Goal: Information Seeking & Learning: Find specific fact

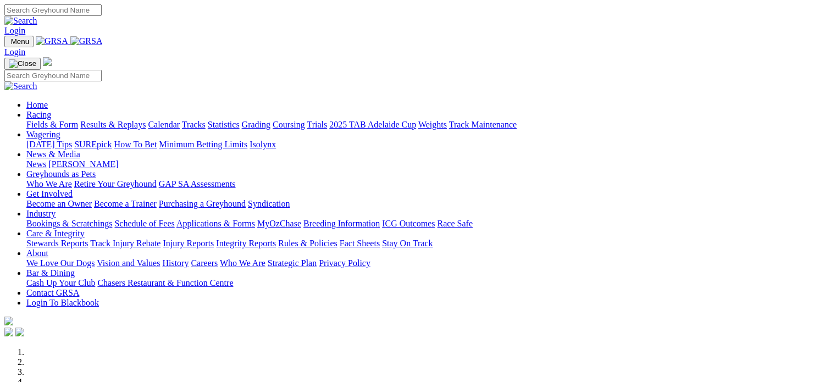
type input "[EMAIL_ADDRESS][DOMAIN_NAME]"
click at [25, 26] on link "Login" at bounding box center [14, 30] width 21 height 9
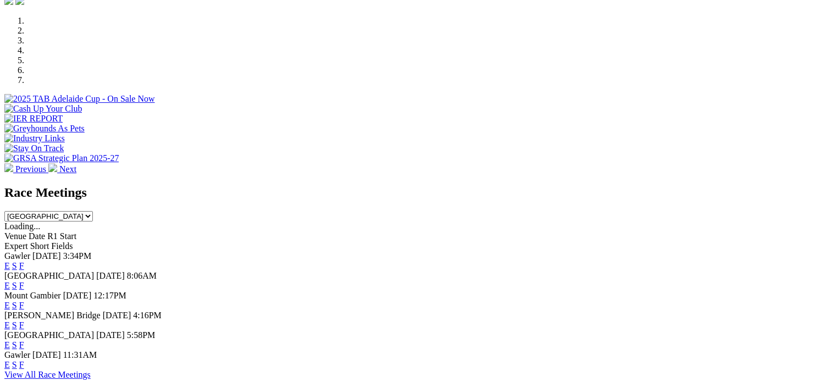
scroll to position [385, 0]
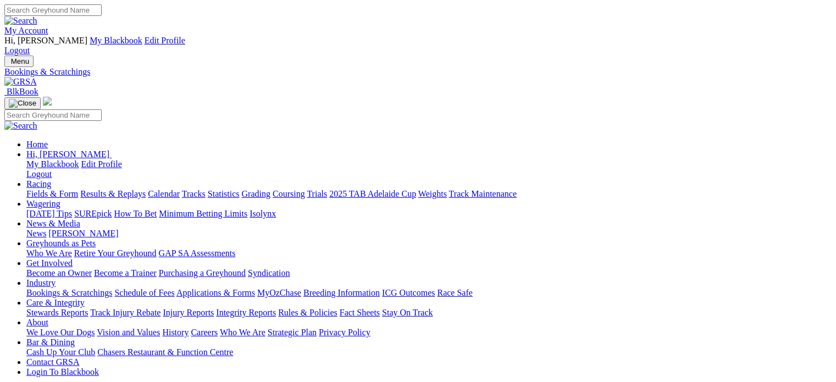
scroll to position [275, 0]
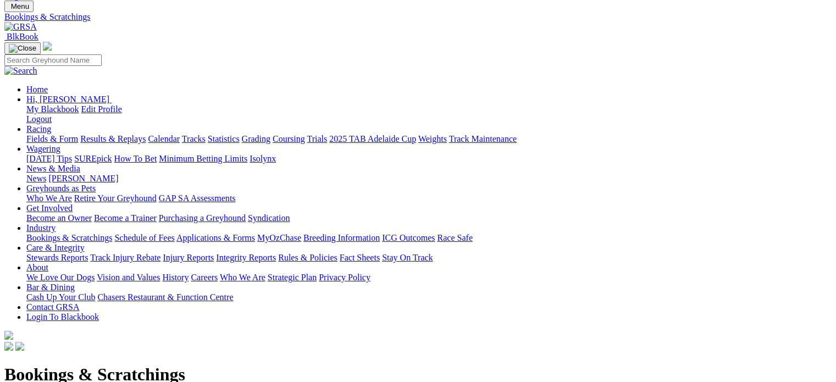
scroll to position [0, 0]
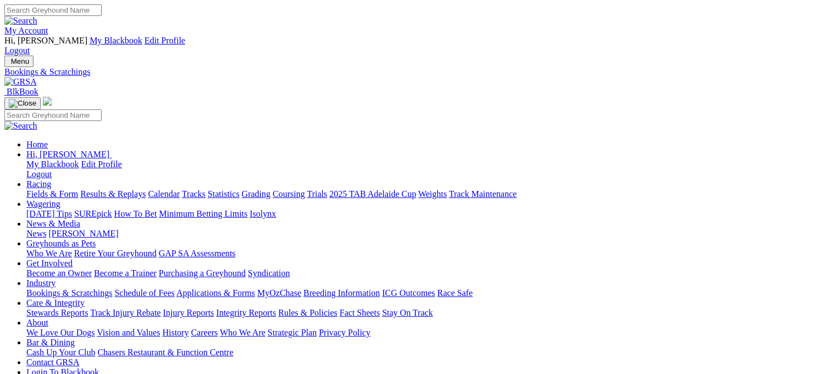
click at [138, 189] on link "Results & Replays" at bounding box center [112, 193] width 65 height 9
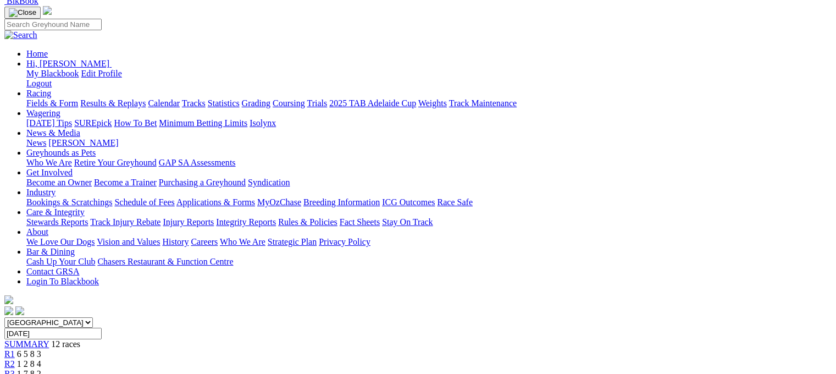
scroll to position [110, 0]
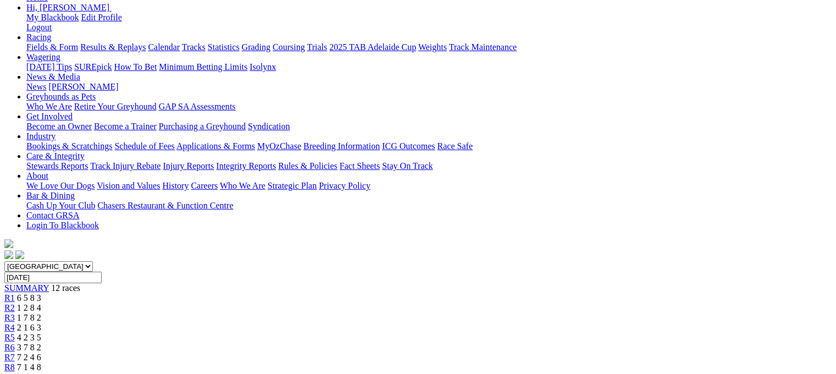
scroll to position [55, 0]
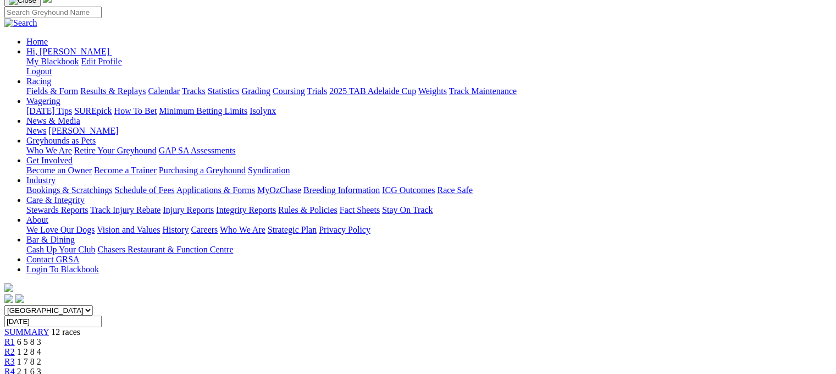
scroll to position [110, 0]
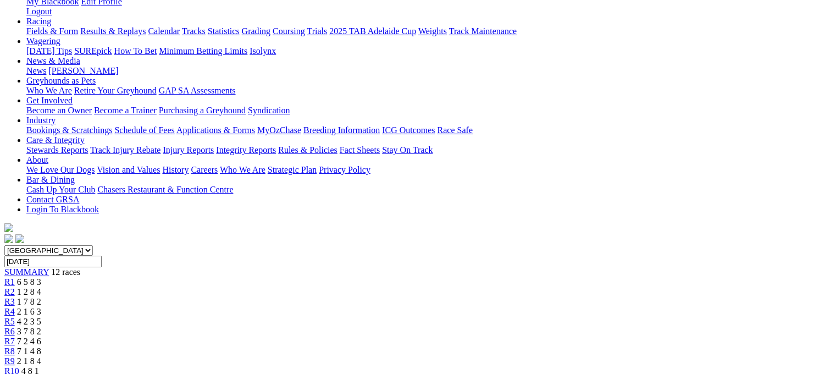
scroll to position [55, 0]
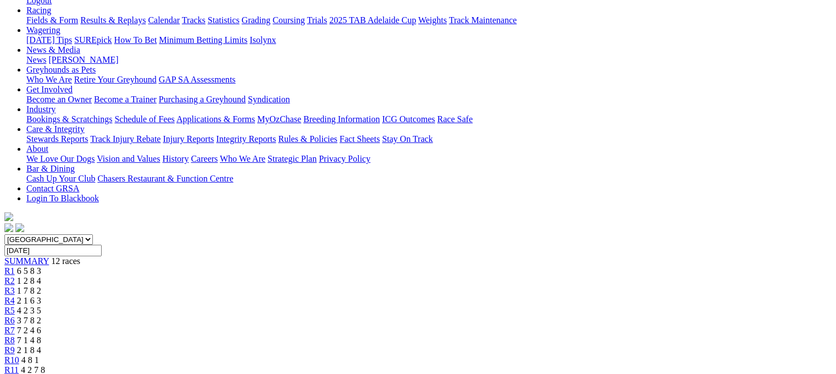
scroll to position [330, 0]
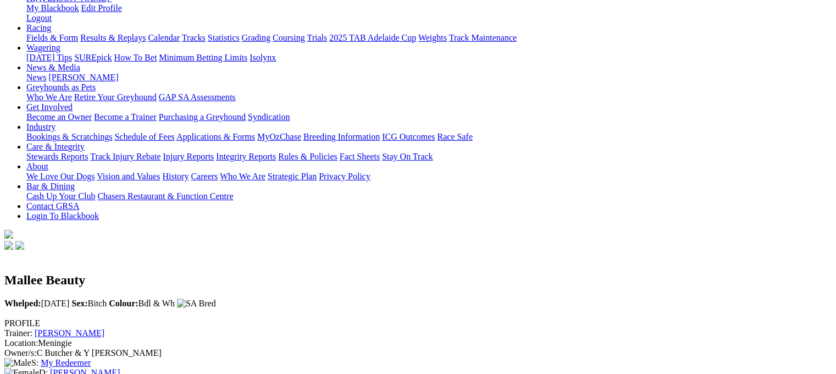
scroll to position [55, 0]
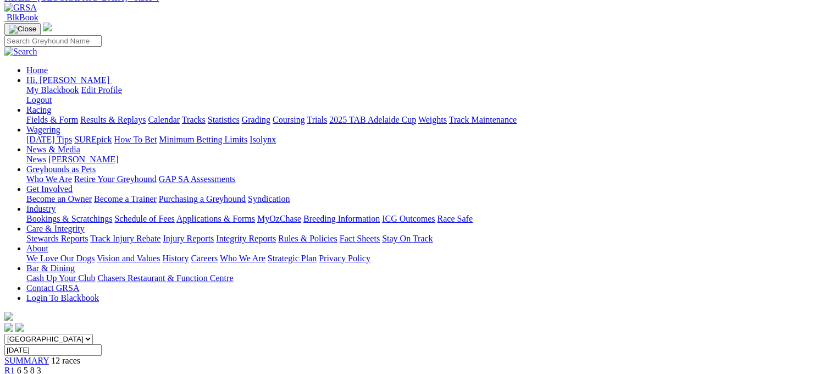
scroll to position [55, 0]
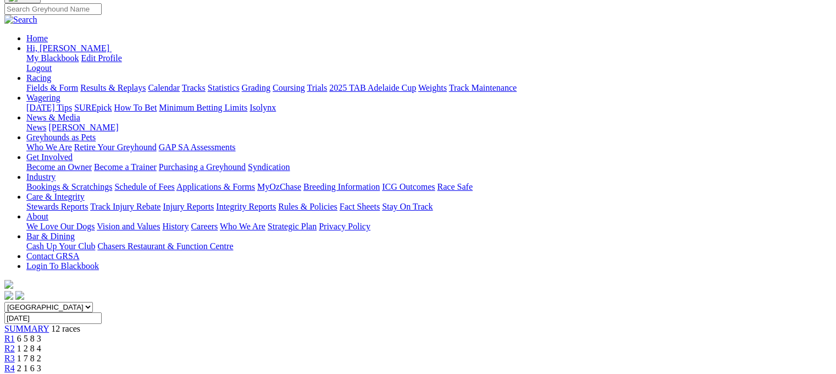
scroll to position [220, 0]
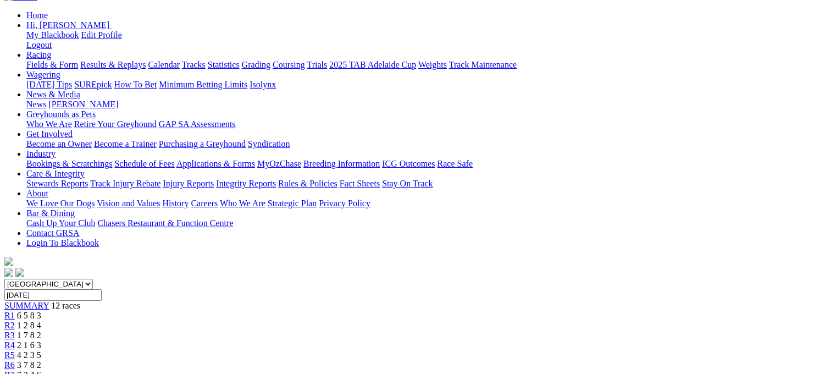
scroll to position [165, 0]
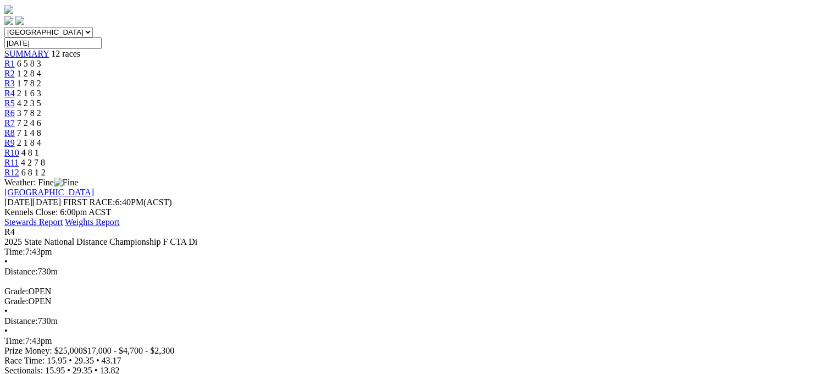
scroll to position [440, 0]
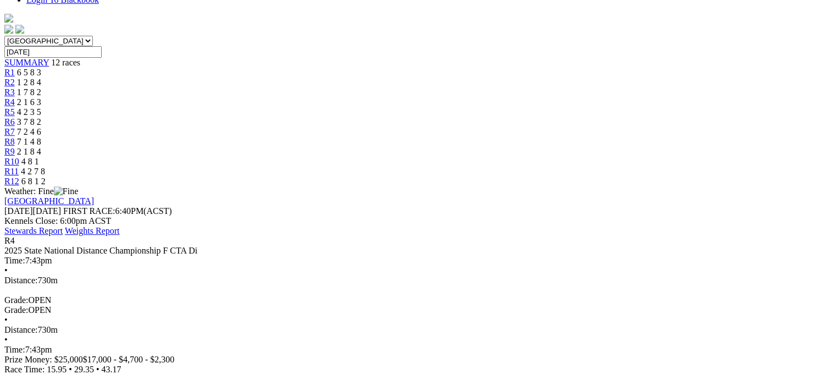
scroll to position [495, 0]
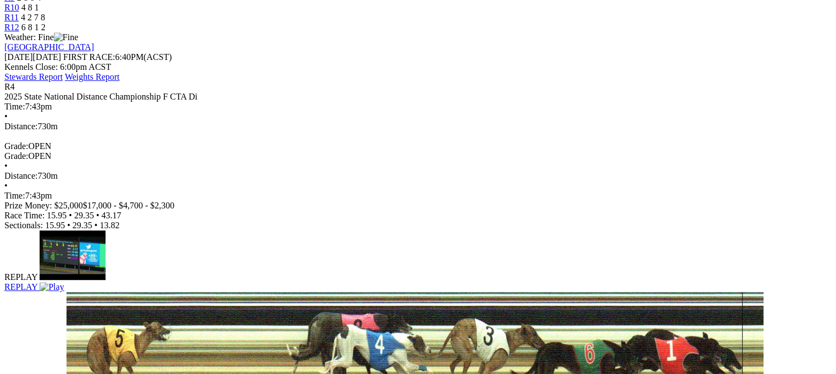
scroll to position [550, 0]
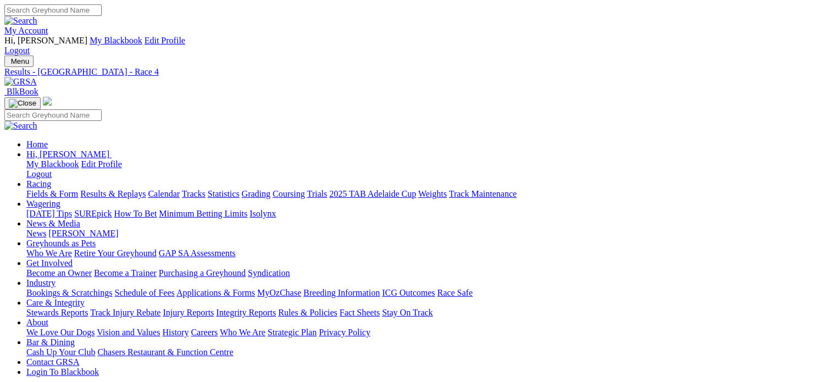
click at [85, 298] on link "Care & Integrity" at bounding box center [55, 302] width 58 height 9
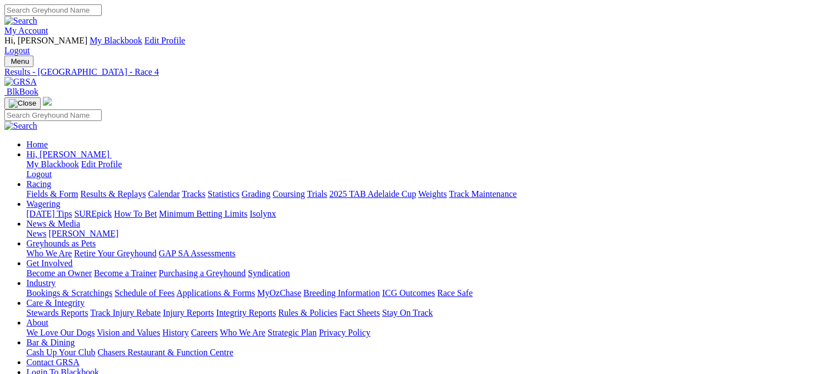
click at [85, 298] on link "Care & Integrity" at bounding box center [55, 302] width 58 height 9
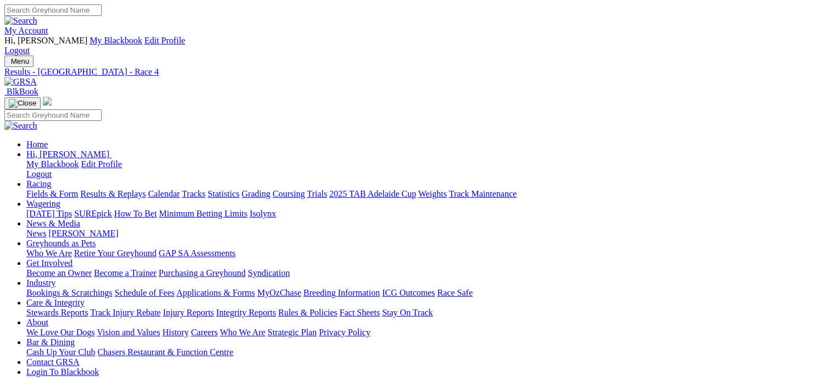
click at [276, 308] on link "Integrity Reports" at bounding box center [246, 312] width 60 height 9
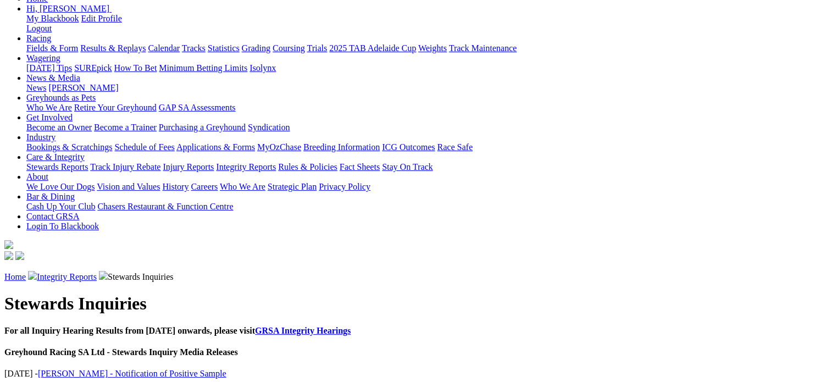
scroll to position [165, 0]
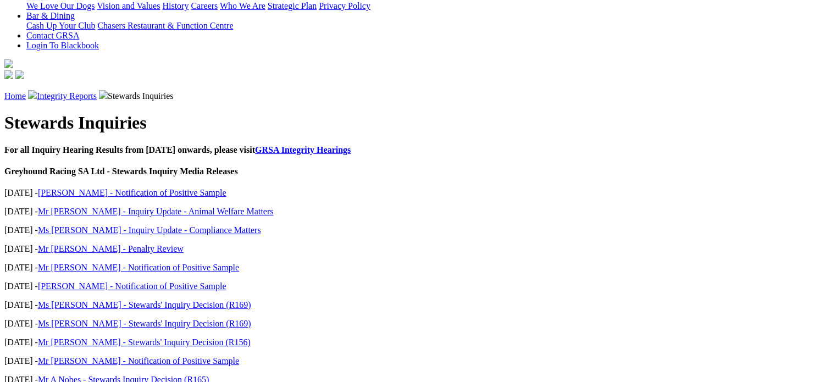
scroll to position [330, 0]
